Goal: Information Seeking & Learning: Learn about a topic

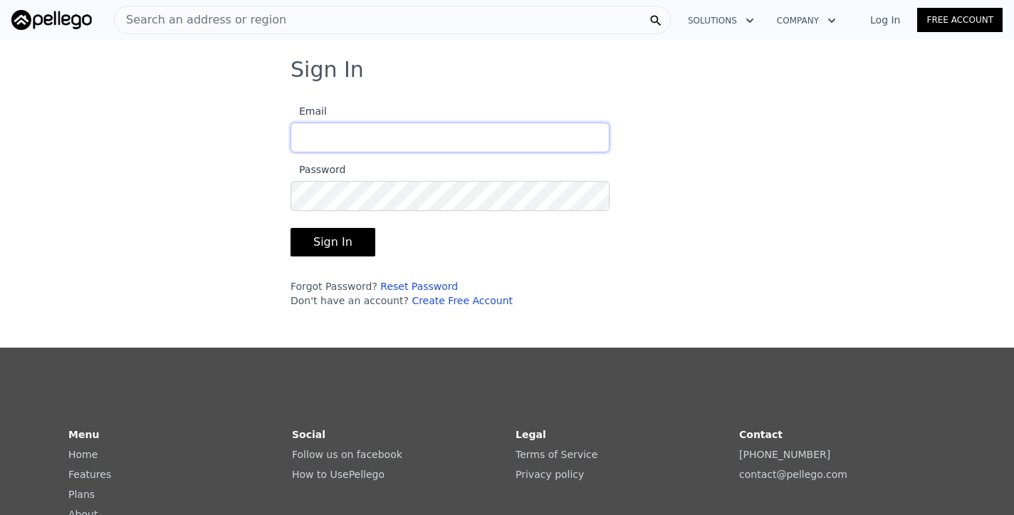
type input "[EMAIL_ADDRESS][DOMAIN_NAME]"
click at [340, 245] on button "Sign In" at bounding box center [333, 242] width 85 height 28
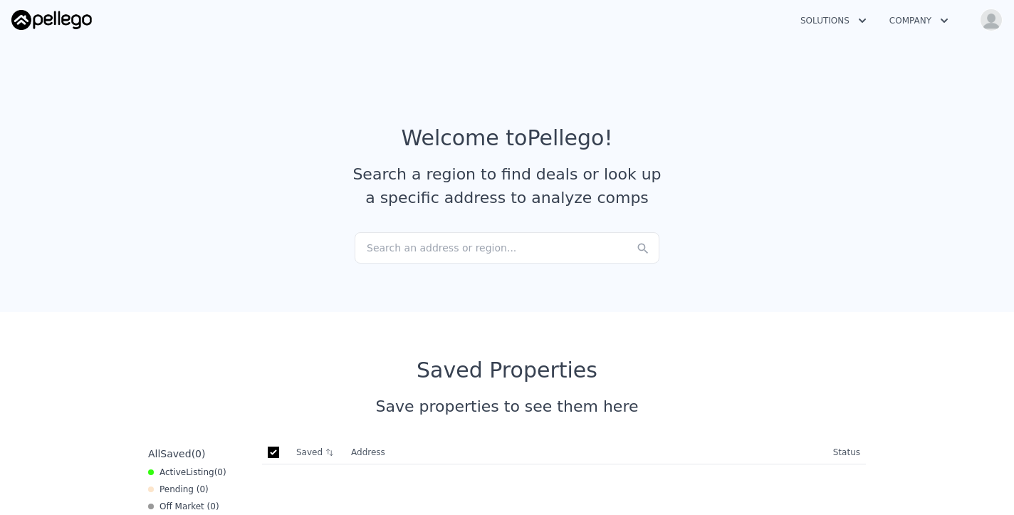
checkbox input "true"
click at [422, 252] on div "Search an address or region..." at bounding box center [507, 247] width 305 height 31
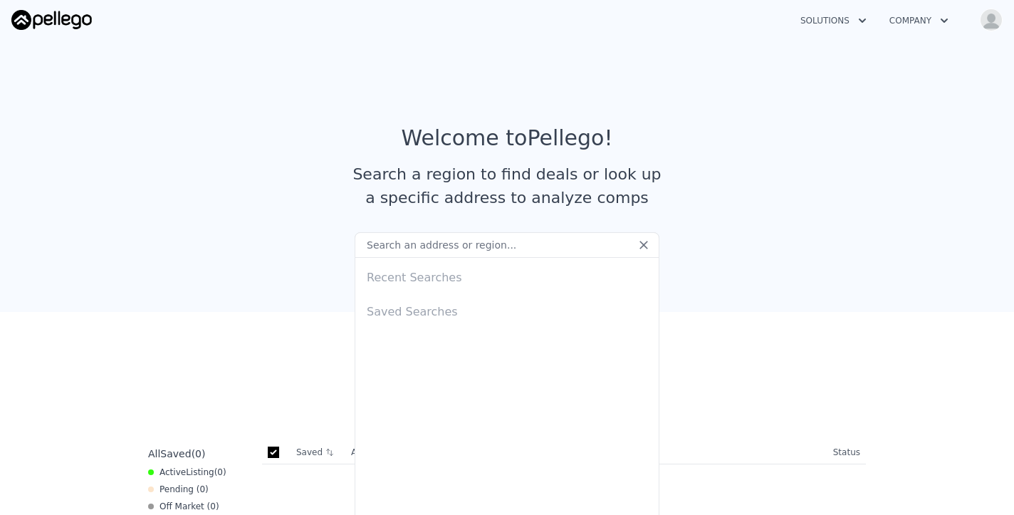
click at [422, 252] on input "text" at bounding box center [507, 245] width 305 height 26
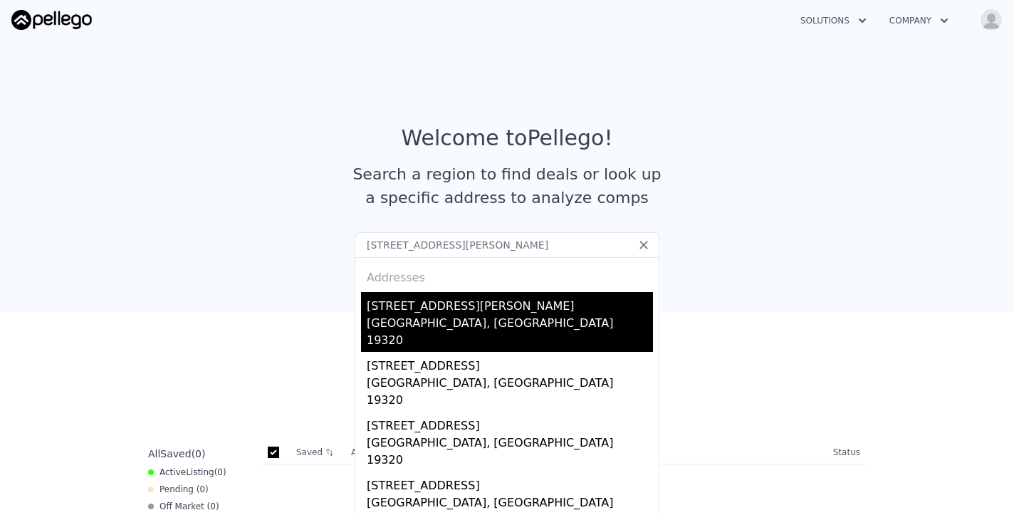
type input "[STREET_ADDRESS][PERSON_NAME]"
click at [450, 305] on div "[STREET_ADDRESS][PERSON_NAME]" at bounding box center [510, 303] width 286 height 23
